Goal: Entertainment & Leisure: Consume media (video, audio)

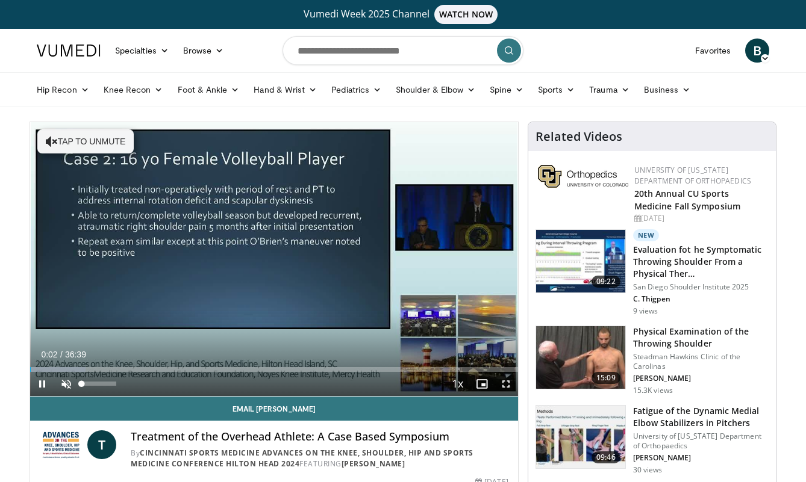
click at [66, 387] on span "Video Player" at bounding box center [66, 384] width 24 height 24
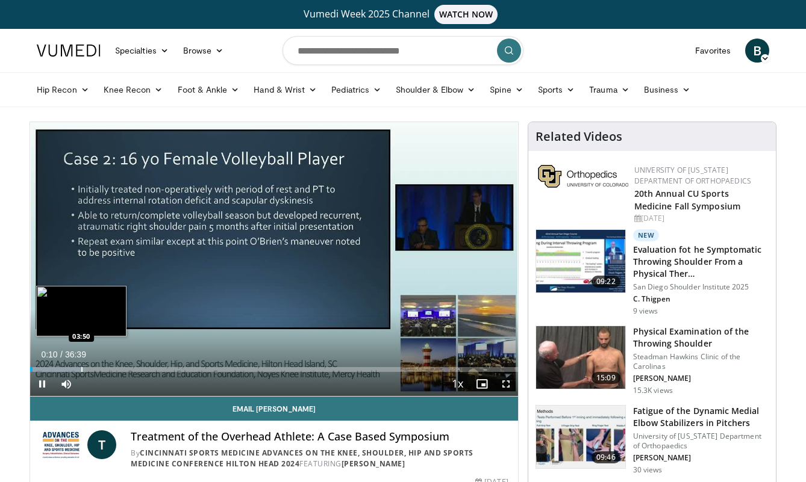
click at [82, 368] on div "Progress Bar" at bounding box center [81, 369] width 1 height 5
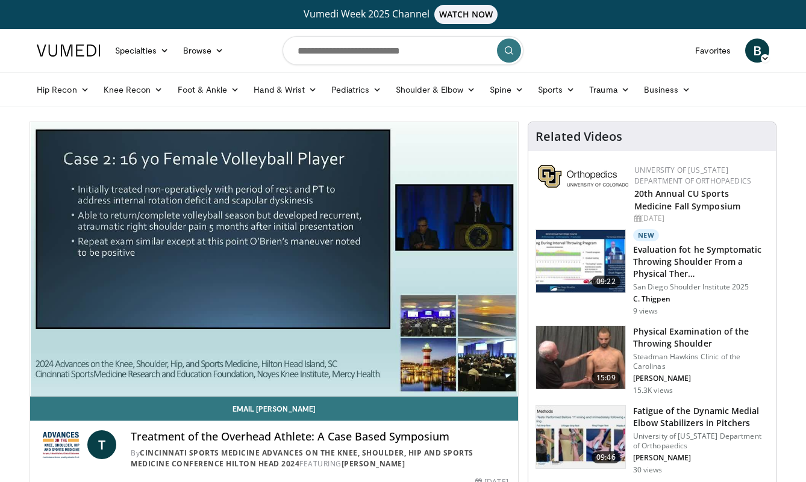
click at [119, 370] on div "10 seconds Tap to unmute" at bounding box center [274, 259] width 488 height 274
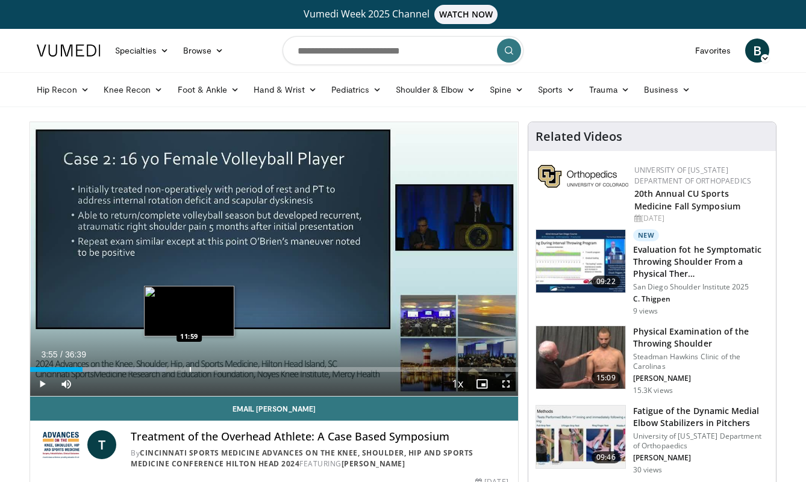
click at [190, 367] on div "Progress Bar" at bounding box center [190, 369] width 1 height 5
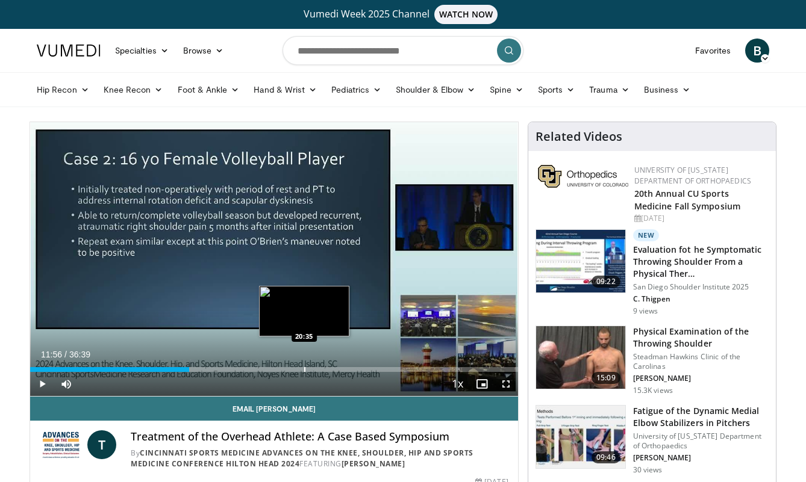
click at [304, 369] on div "Progress Bar" at bounding box center [304, 369] width 1 height 5
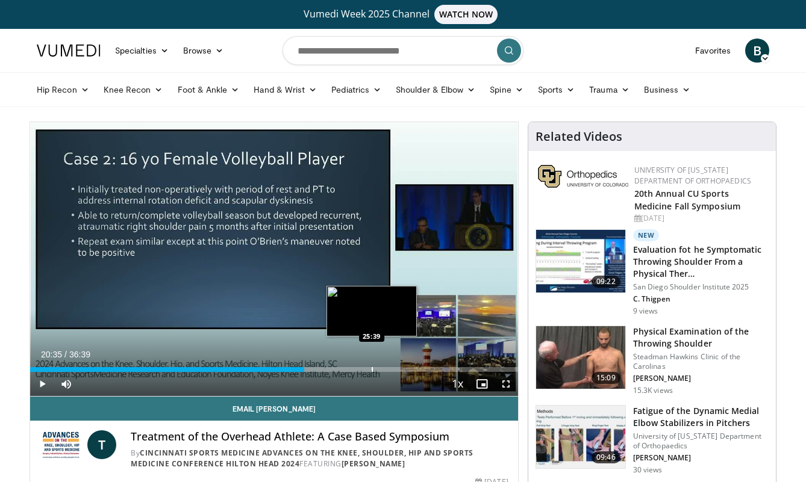
click at [372, 367] on div "Progress Bar" at bounding box center [372, 369] width 1 height 5
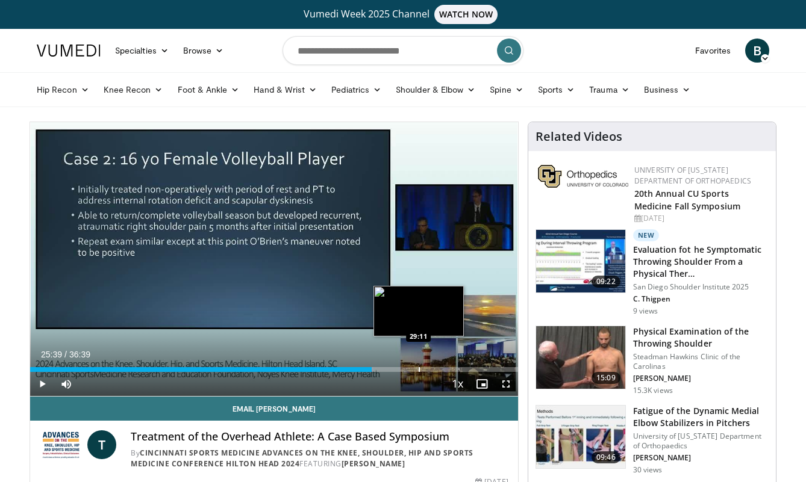
click at [419, 372] on div "Progress Bar" at bounding box center [419, 369] width 1 height 5
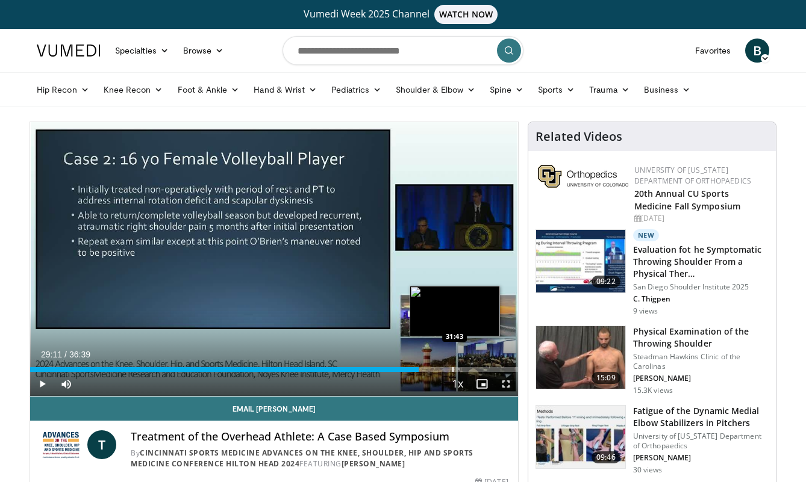
click at [453, 370] on div "Progress Bar" at bounding box center [452, 369] width 1 height 5
click at [431, 371] on div "Progress Bar" at bounding box center [431, 369] width 1 height 5
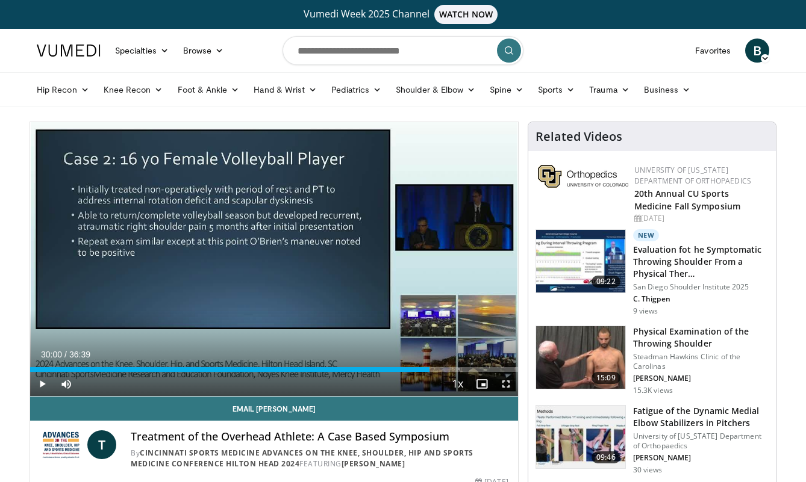
click at [45, 383] on span "Video Player" at bounding box center [42, 384] width 24 height 24
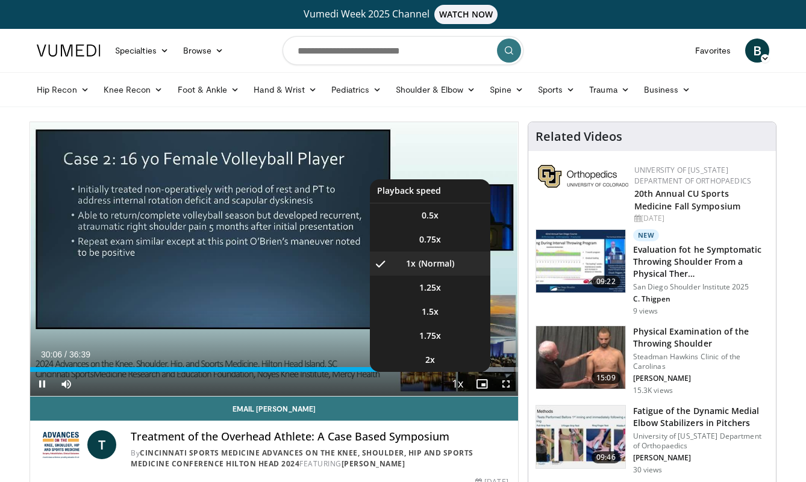
click at [459, 383] on span "Video Player" at bounding box center [457, 385] width 17 height 24
click at [434, 361] on span "2x" at bounding box center [430, 360] width 10 height 12
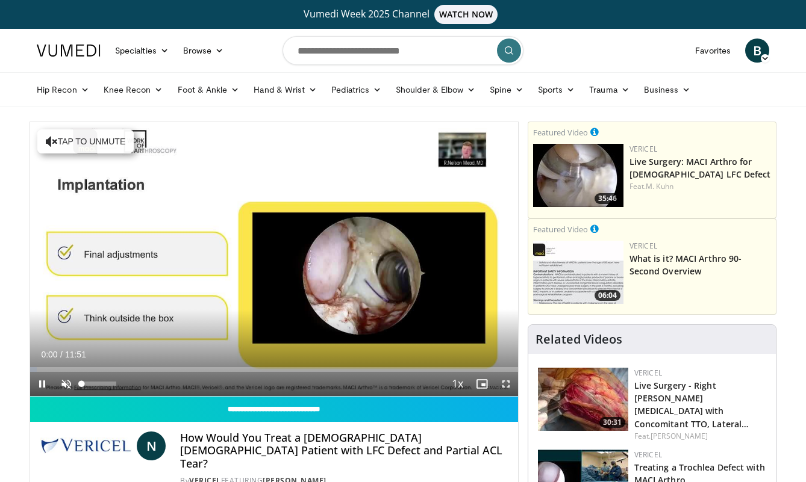
click at [65, 387] on span "Video Player" at bounding box center [66, 384] width 24 height 24
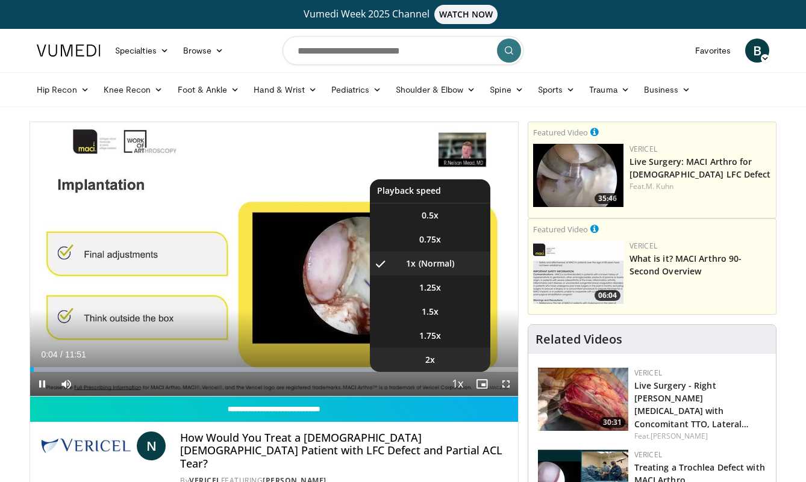
click at [452, 363] on li "2x" at bounding box center [430, 360] width 120 height 24
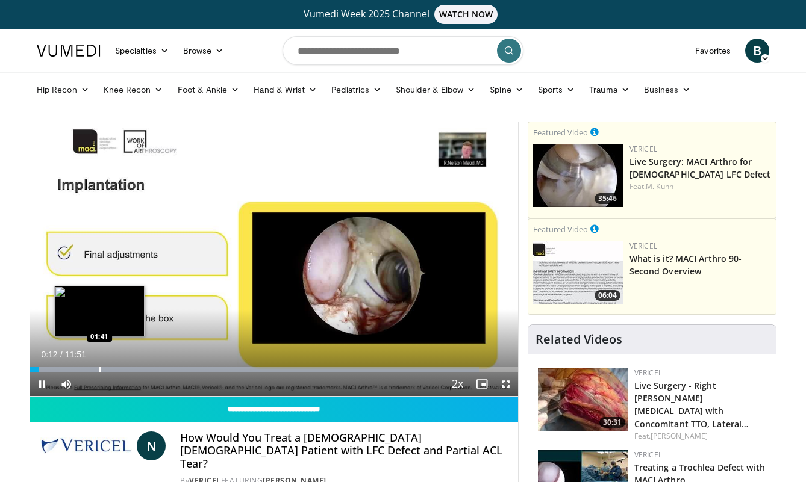
click at [98, 367] on div "Loaded : 91.97% 00:12 01:41" at bounding box center [274, 369] width 488 height 5
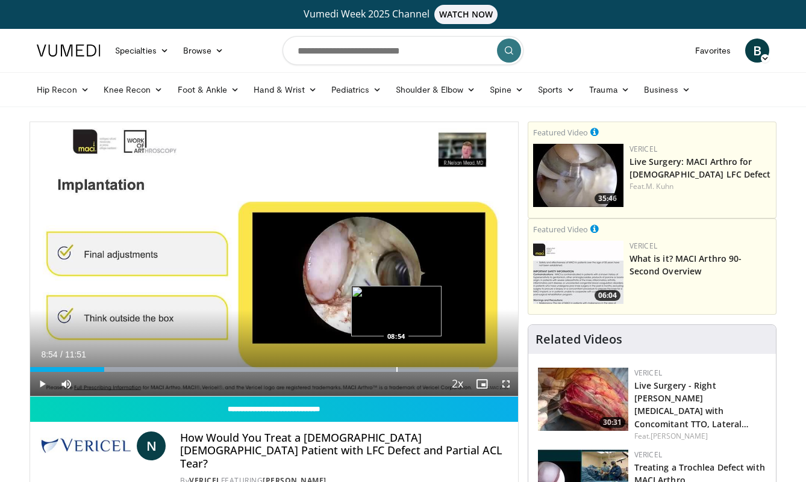
click at [396, 370] on div "Progress Bar" at bounding box center [396, 369] width 1 height 5
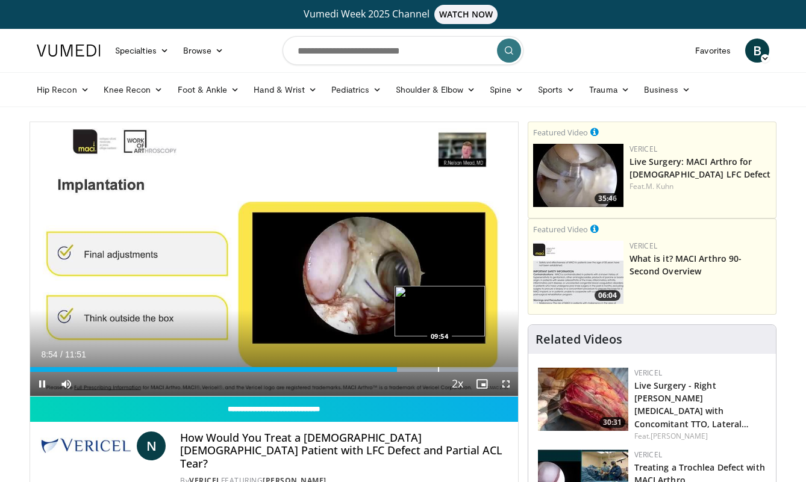
click at [446, 371] on div "Loaded : 99.99% 08:55 09:54" at bounding box center [274, 369] width 488 height 5
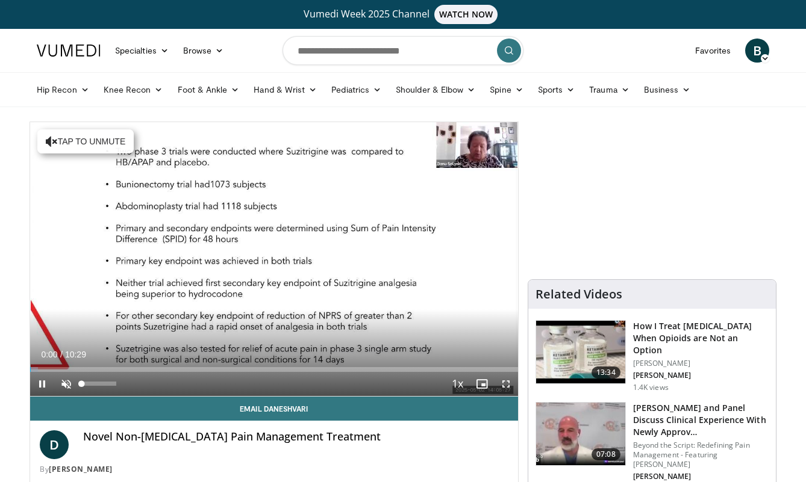
click at [69, 384] on span "Video Player" at bounding box center [66, 384] width 24 height 24
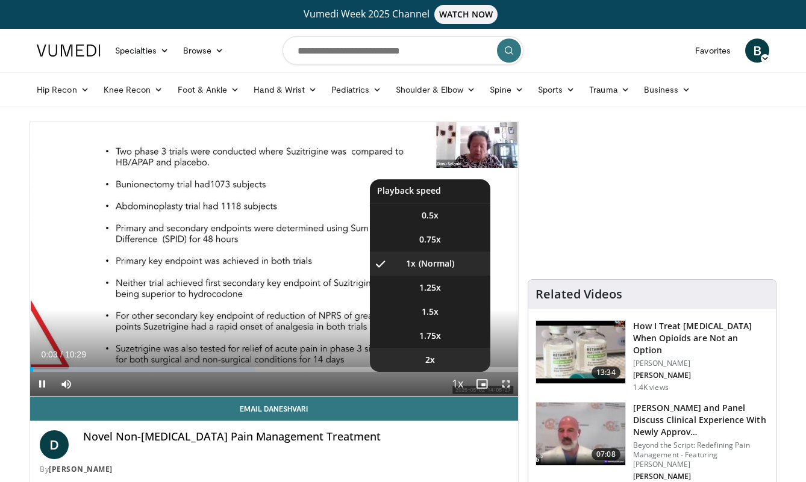
click at [448, 367] on li "2x" at bounding box center [430, 360] width 120 height 24
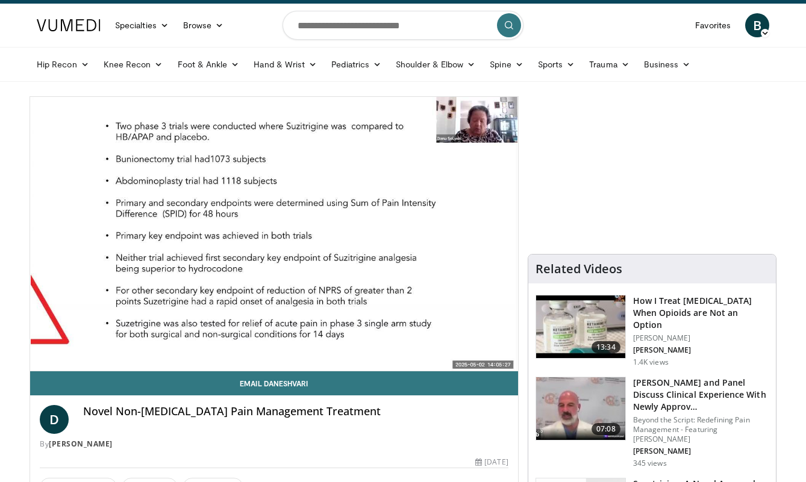
scroll to position [16, 0]
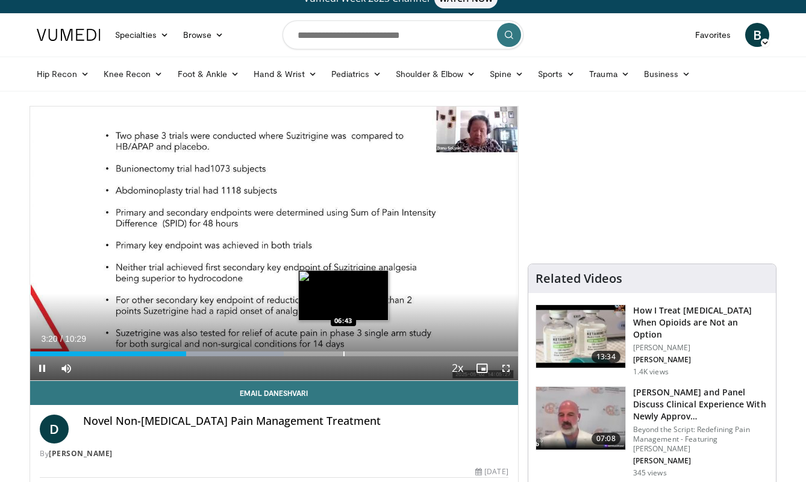
click at [343, 354] on div "Loaded : 52.03% 03:20 06:43" at bounding box center [274, 354] width 488 height 5
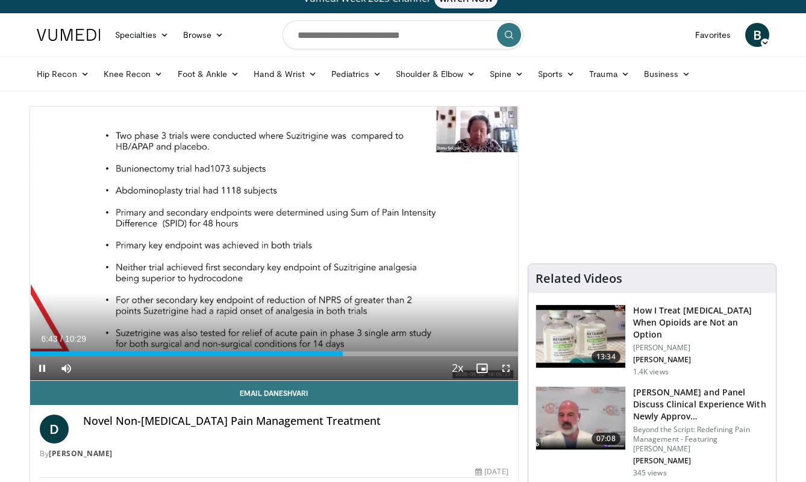
click at [428, 361] on div "Current Time 6:43 / Duration 10:29 Pause Skip Backward Skip Forward Mute 51% Lo…" at bounding box center [274, 368] width 488 height 24
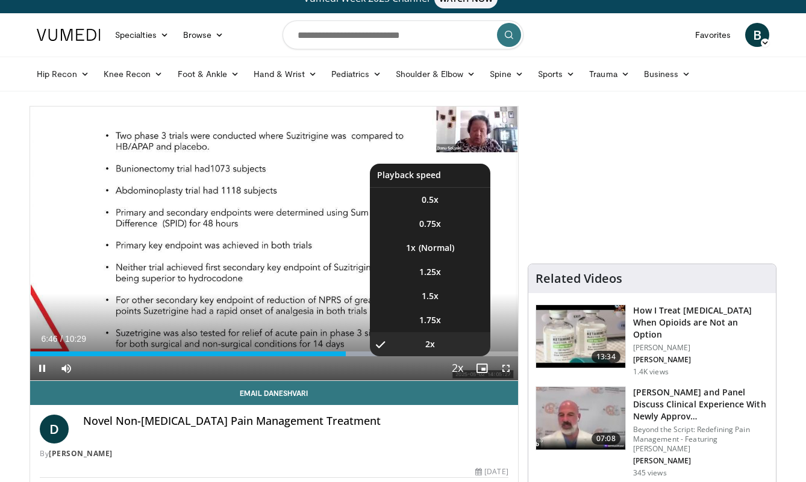
click at [454, 351] on li "2x , selected" at bounding box center [430, 344] width 120 height 24
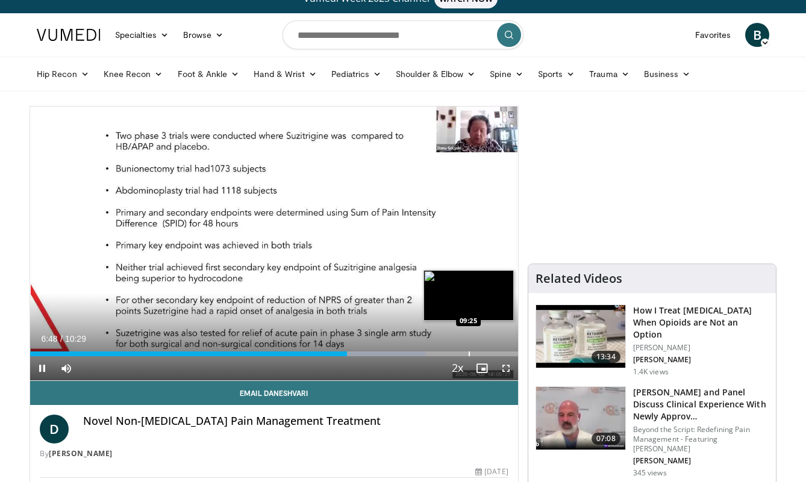
click at [469, 354] on div "Progress Bar" at bounding box center [469, 354] width 1 height 5
